Goal: Find specific page/section: Locate a particular part of the current website

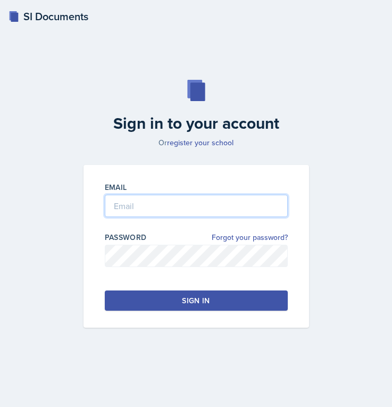
type input "[EMAIL_ADDRESS][PERSON_NAME][DOMAIN_NAME]"
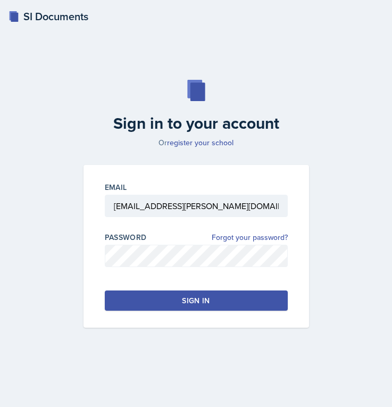
click at [174, 300] on button "Sign in" at bounding box center [196, 301] width 183 height 20
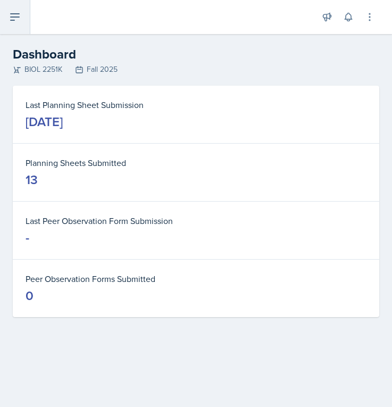
click at [12, 16] on icon at bounding box center [15, 17] width 13 height 13
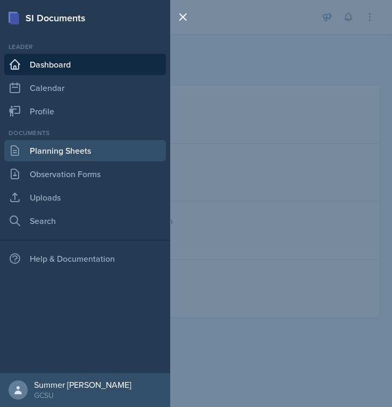
click at [62, 150] on link "Planning Sheets" at bounding box center [85, 150] width 162 height 21
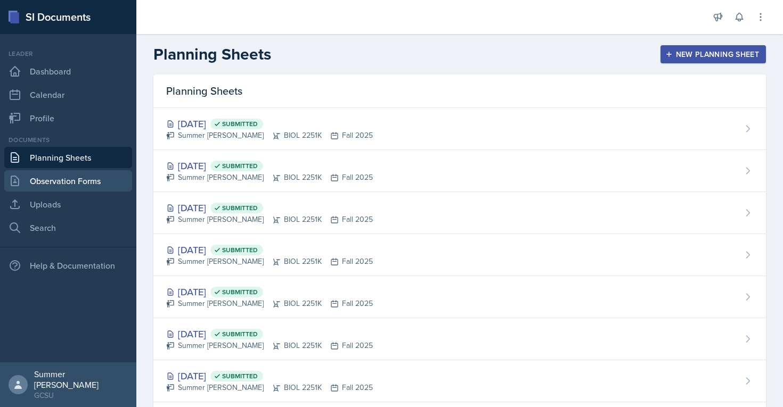
click at [52, 176] on link "Observation Forms" at bounding box center [68, 180] width 128 height 21
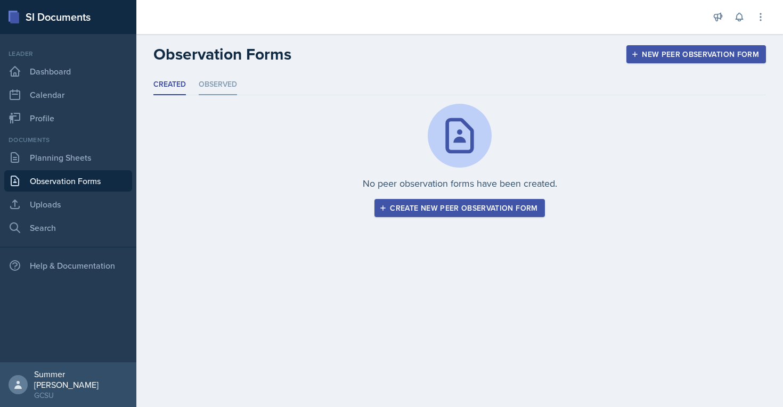
click at [213, 76] on li "Observed" at bounding box center [218, 85] width 38 height 21
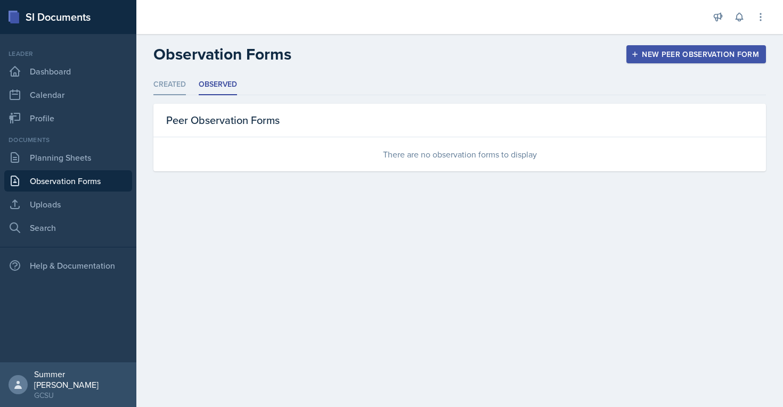
click at [174, 80] on li "Created" at bounding box center [169, 85] width 32 height 21
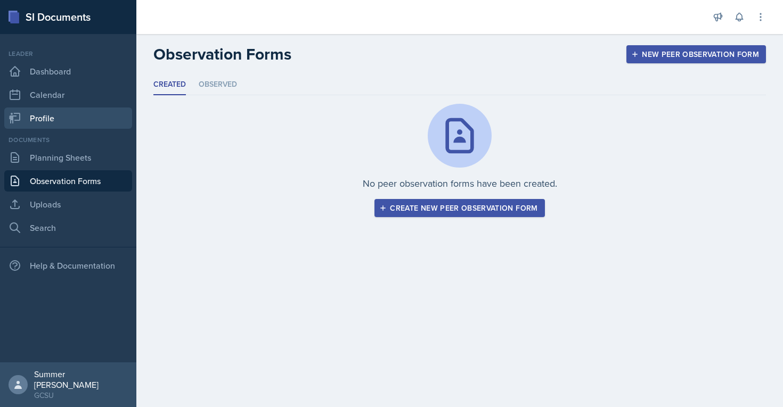
click at [85, 122] on link "Profile" at bounding box center [68, 118] width 128 height 21
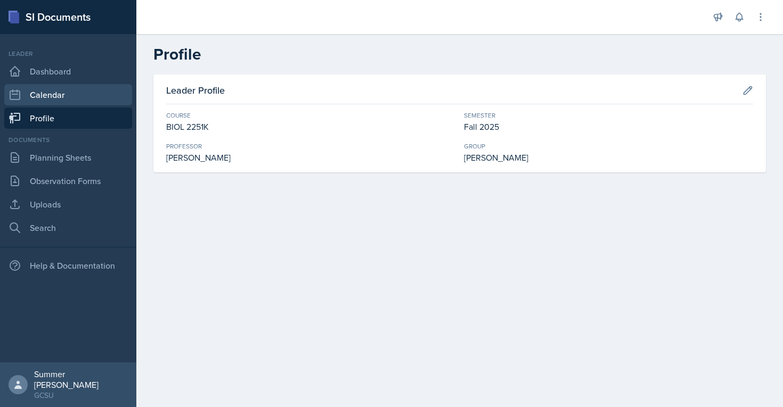
click at [83, 85] on link "Calendar" at bounding box center [68, 94] width 128 height 21
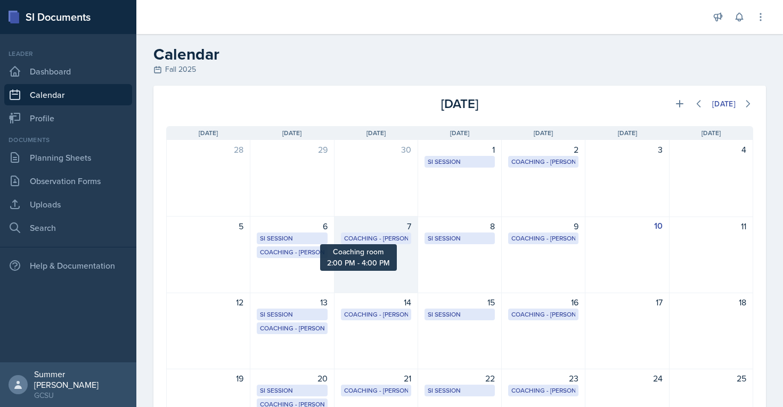
click at [372, 237] on div "Coaching - [PERSON_NAME]" at bounding box center [376, 239] width 64 height 10
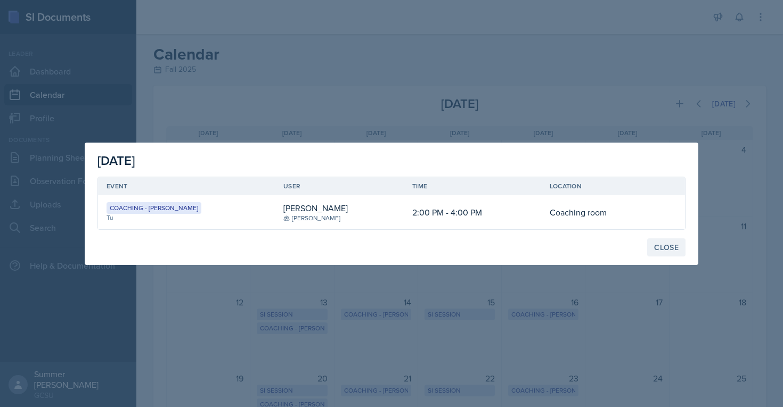
click at [392, 248] on div "Close" at bounding box center [666, 247] width 24 height 9
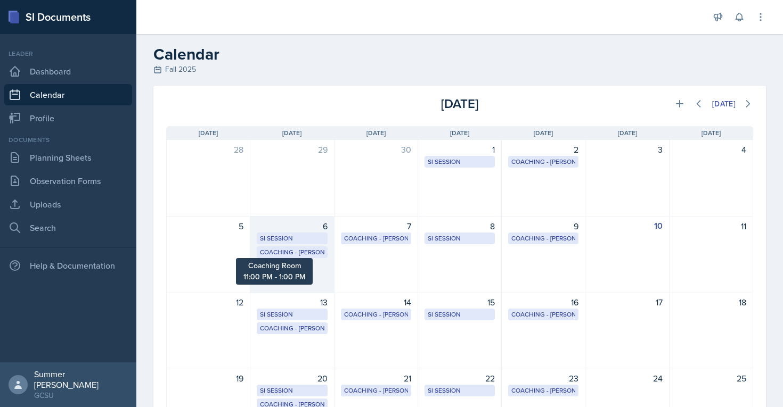
click at [310, 251] on div "Coaching - [PERSON_NAME]" at bounding box center [292, 253] width 64 height 10
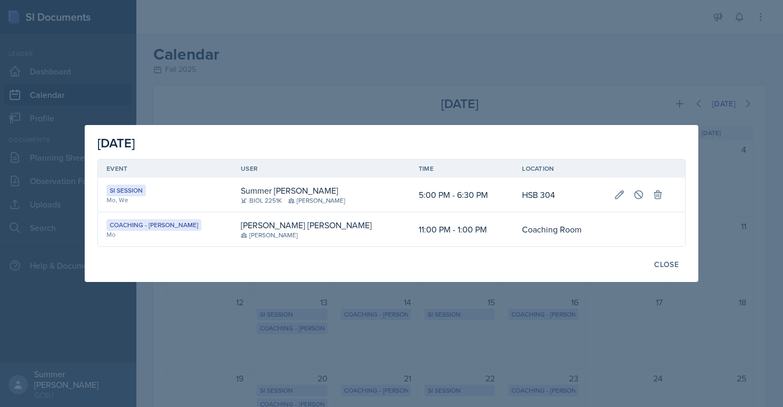
click at [392, 351] on div at bounding box center [391, 203] width 783 height 407
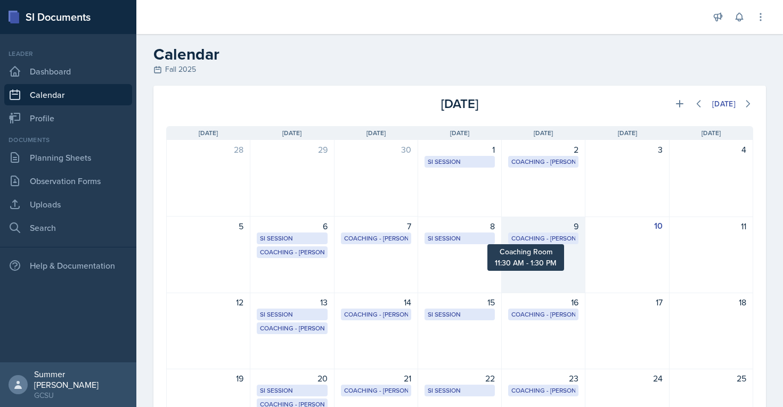
click at [392, 239] on div "Coaching - [PERSON_NAME]" at bounding box center [543, 239] width 64 height 10
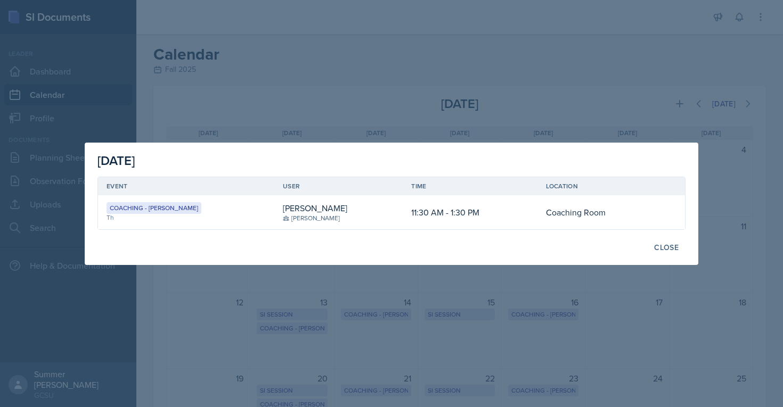
click at [392, 270] on div at bounding box center [391, 203] width 783 height 407
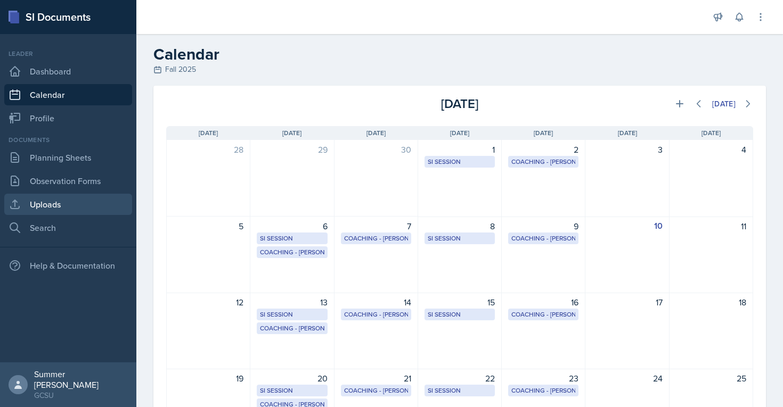
click at [68, 200] on link "Uploads" at bounding box center [68, 204] width 128 height 21
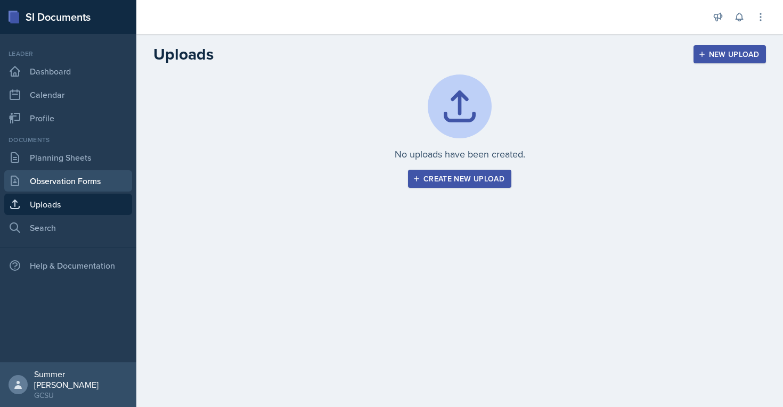
click at [68, 180] on link "Observation Forms" at bounding box center [68, 180] width 128 height 21
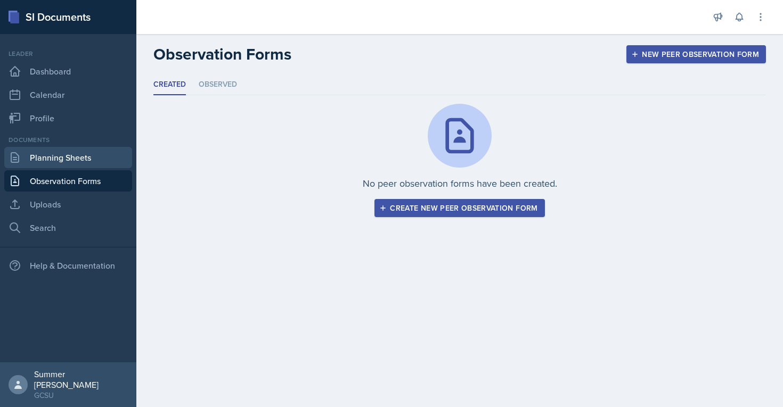
click at [64, 163] on link "Planning Sheets" at bounding box center [68, 157] width 128 height 21
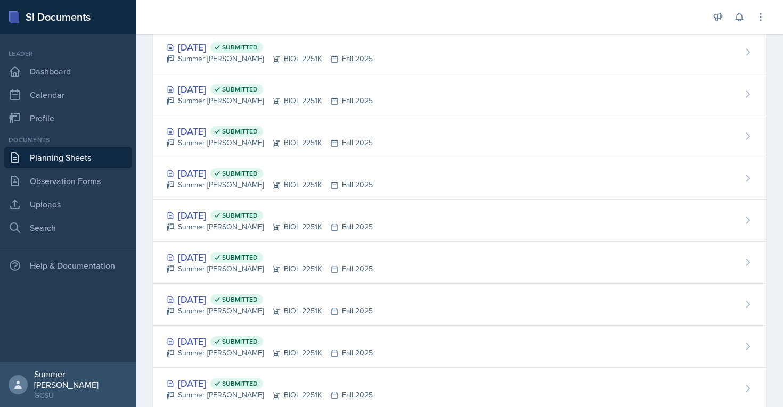
scroll to position [273, 0]
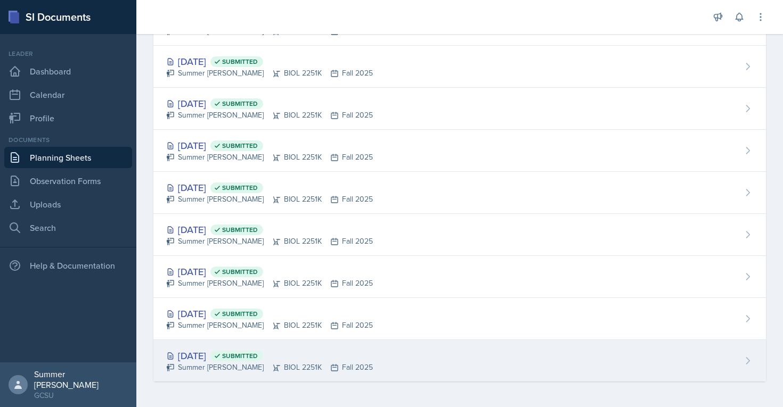
click at [361, 363] on div "[DATE] Submitted Summer [PERSON_NAME] BIOL 2251K Fall 2025" at bounding box center [459, 361] width 612 height 42
